Goal: Task Accomplishment & Management: Use online tool/utility

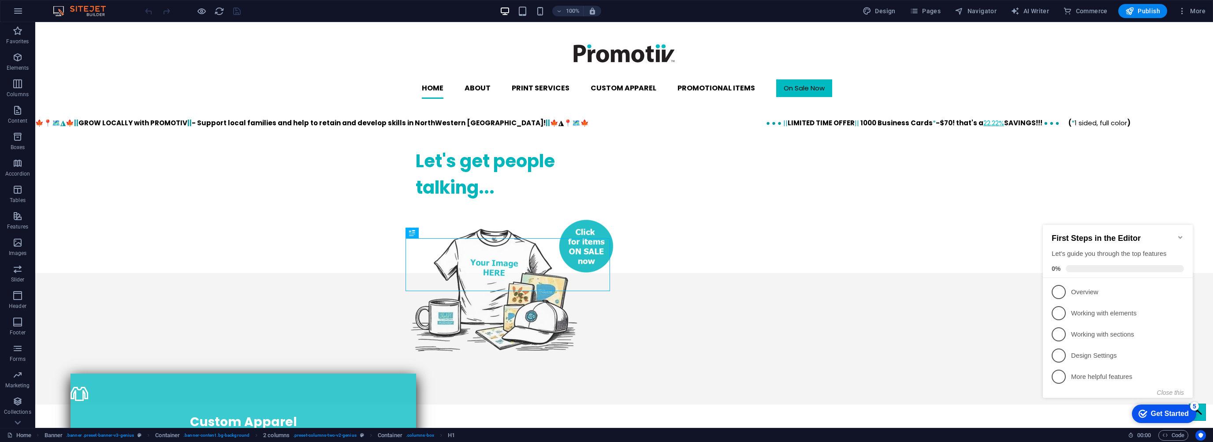
click at [1183, 234] on icon "Minimize checklist" at bounding box center [1180, 237] width 7 height 7
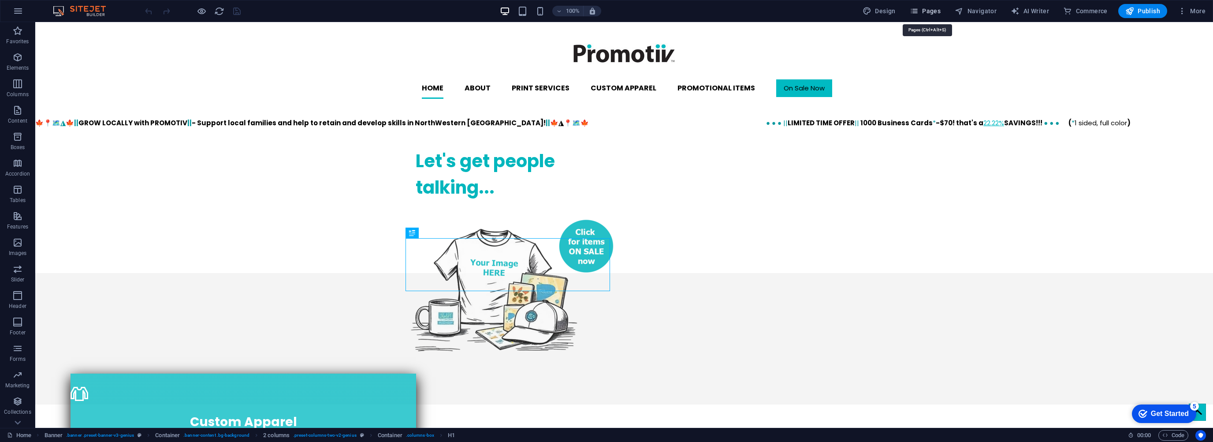
click at [915, 15] on icon "button" at bounding box center [914, 11] width 9 height 9
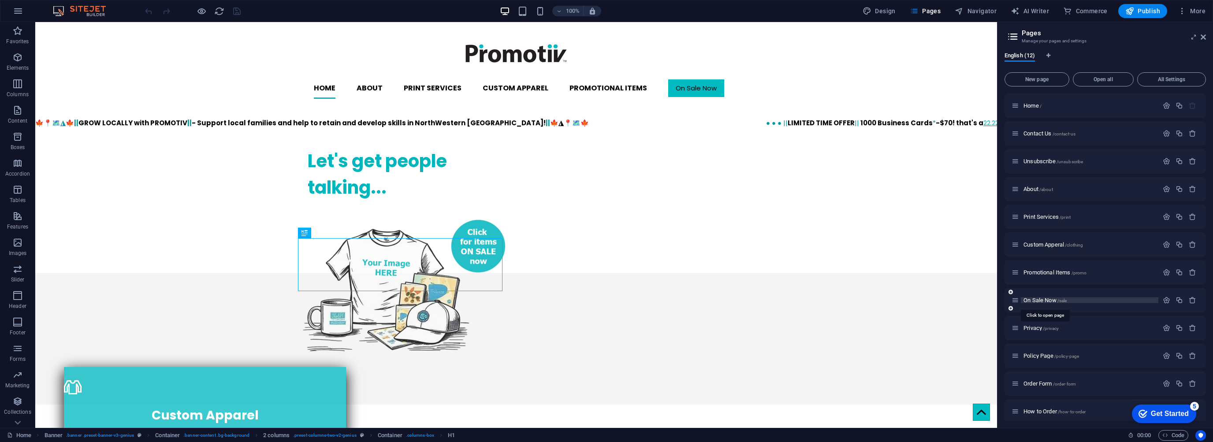
click at [1050, 298] on span "On Sale Now /sale" at bounding box center [1045, 300] width 43 height 7
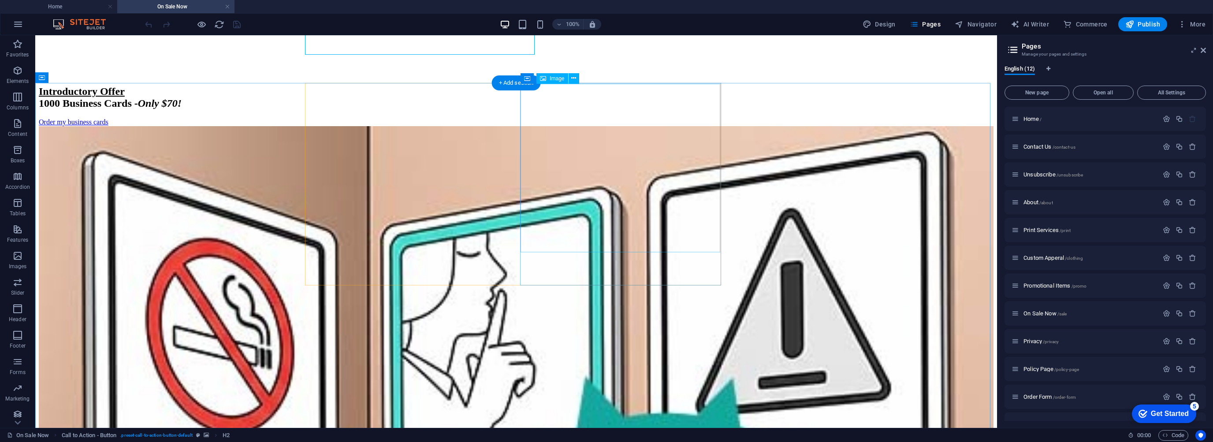
scroll to position [265, 0]
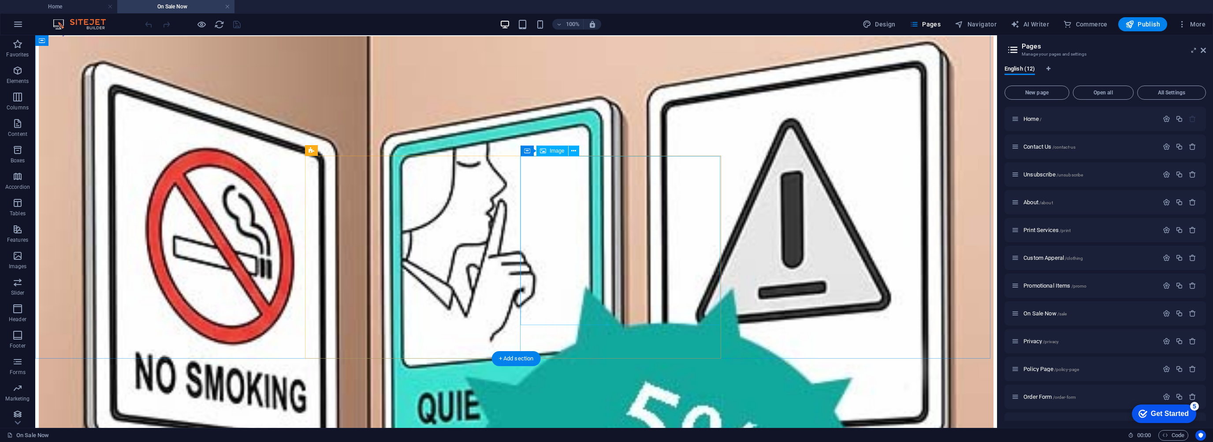
select select "%"
